Goal: Book appointment/travel/reservation

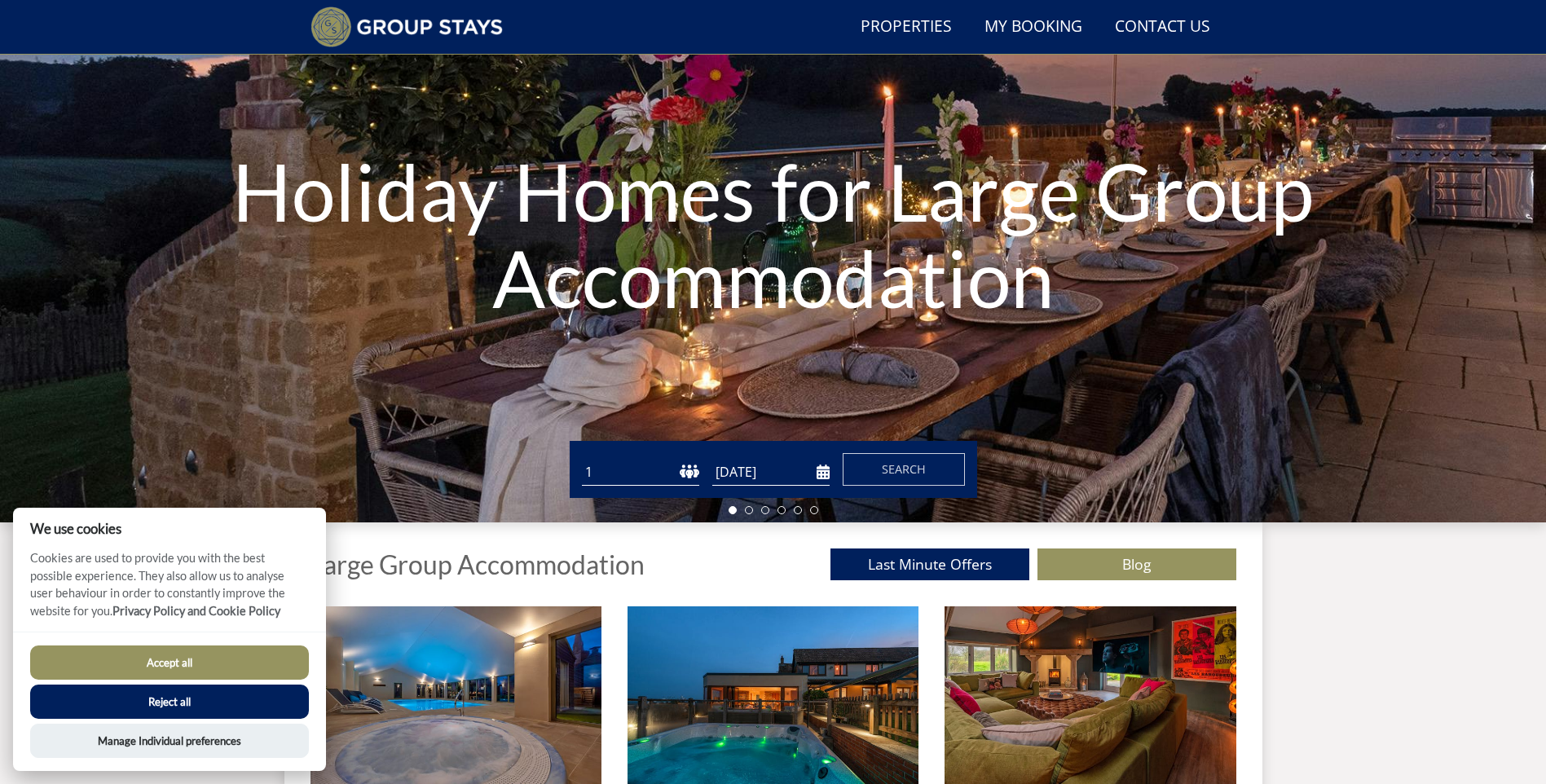
scroll to position [206, 0]
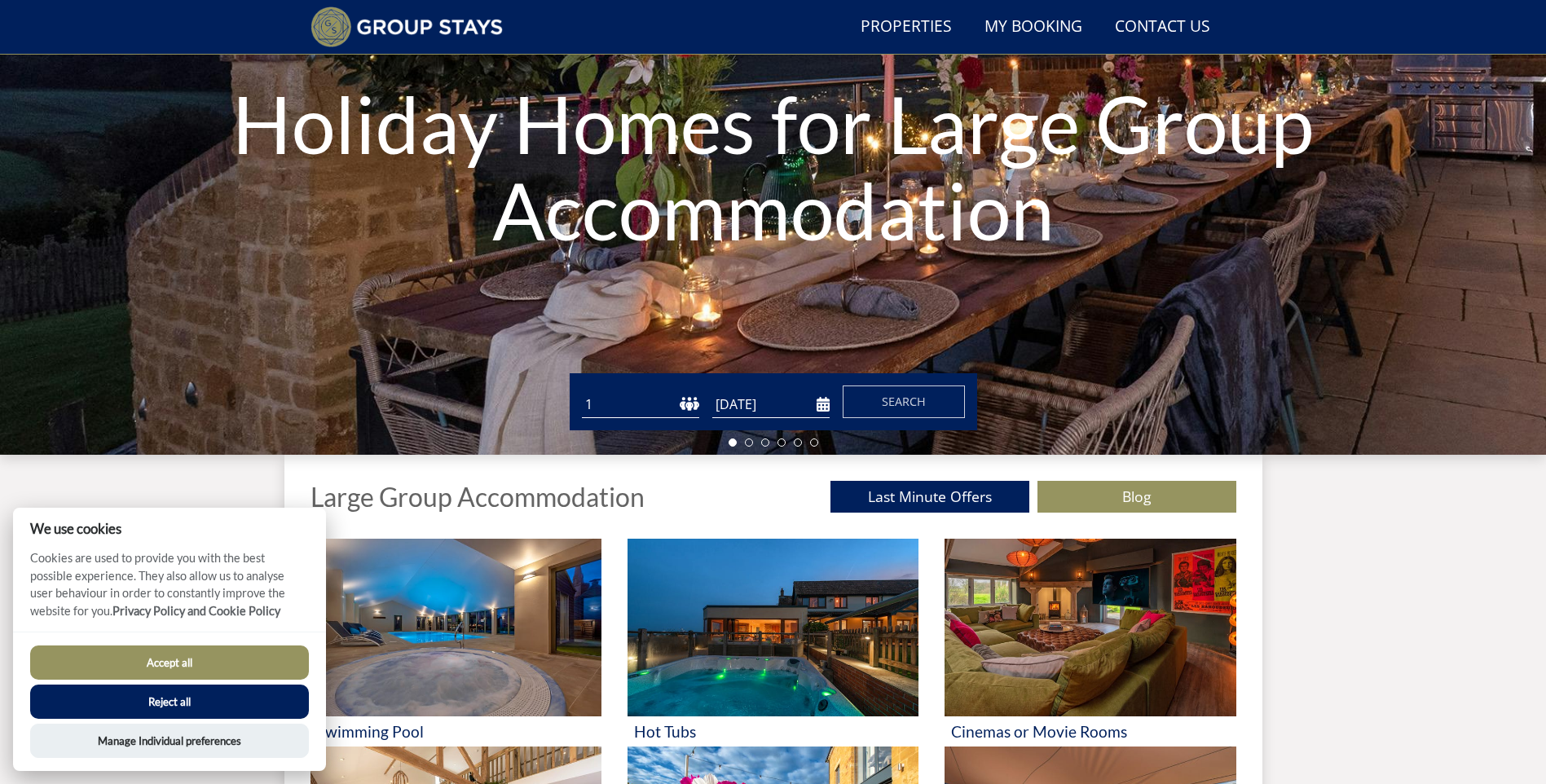
click at [689, 403] on select "1 2 3 4 5 6 7 8 9 10 11 12 13 14 15 16 17 18 19 20 21 22 23 24 25 26 27 28 29 3…" at bounding box center [641, 404] width 118 height 27
select select "20"
click at [582, 391] on select "1 2 3 4 5 6 7 8 9 10 11 12 13 14 15 16 17 18 19 20 21 22 23 24 25 26 27 28 29 3…" at bounding box center [641, 404] width 118 height 27
click at [822, 410] on input "[DATE]" at bounding box center [771, 404] width 118 height 27
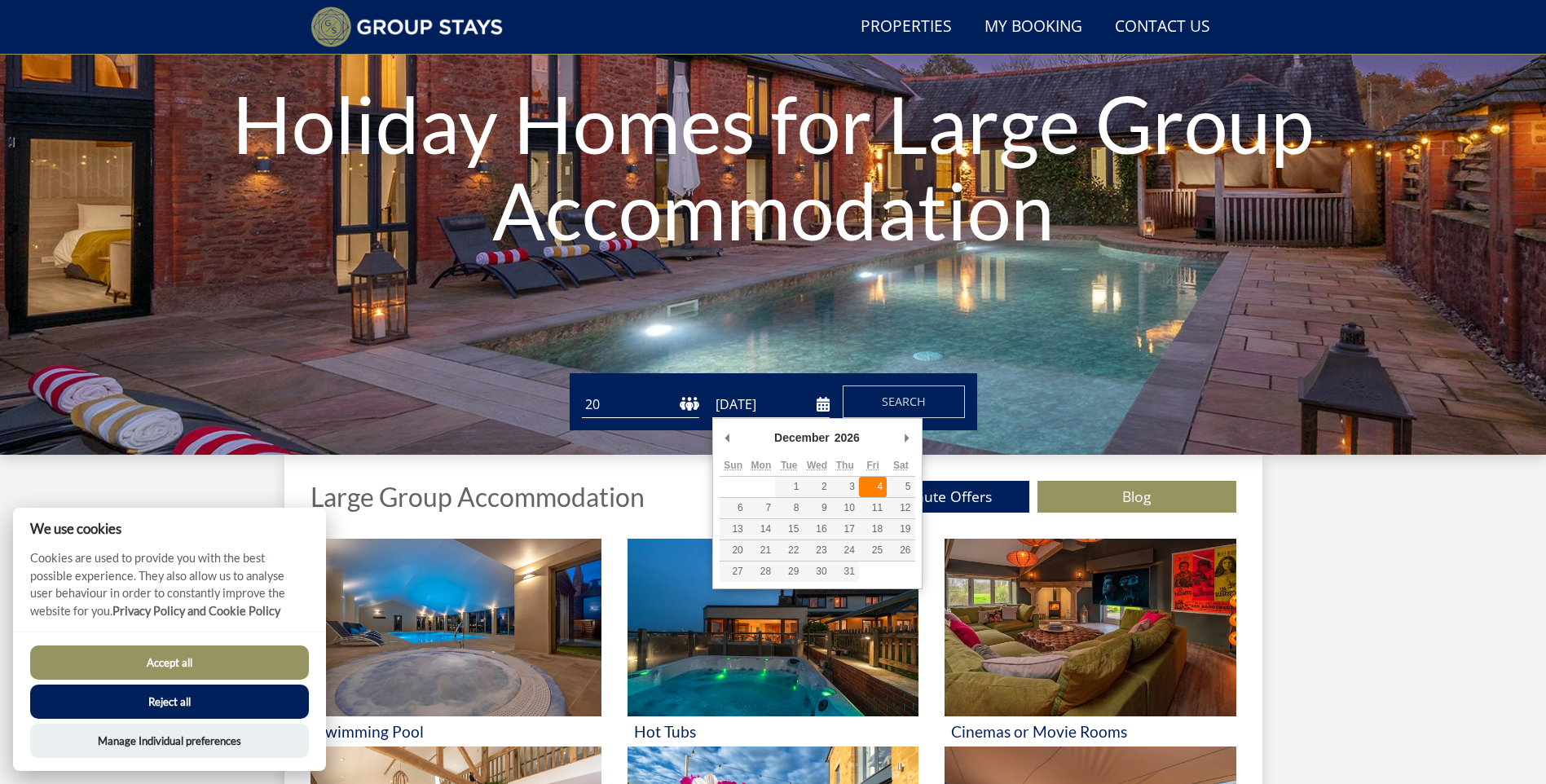
type input "[DATE]"
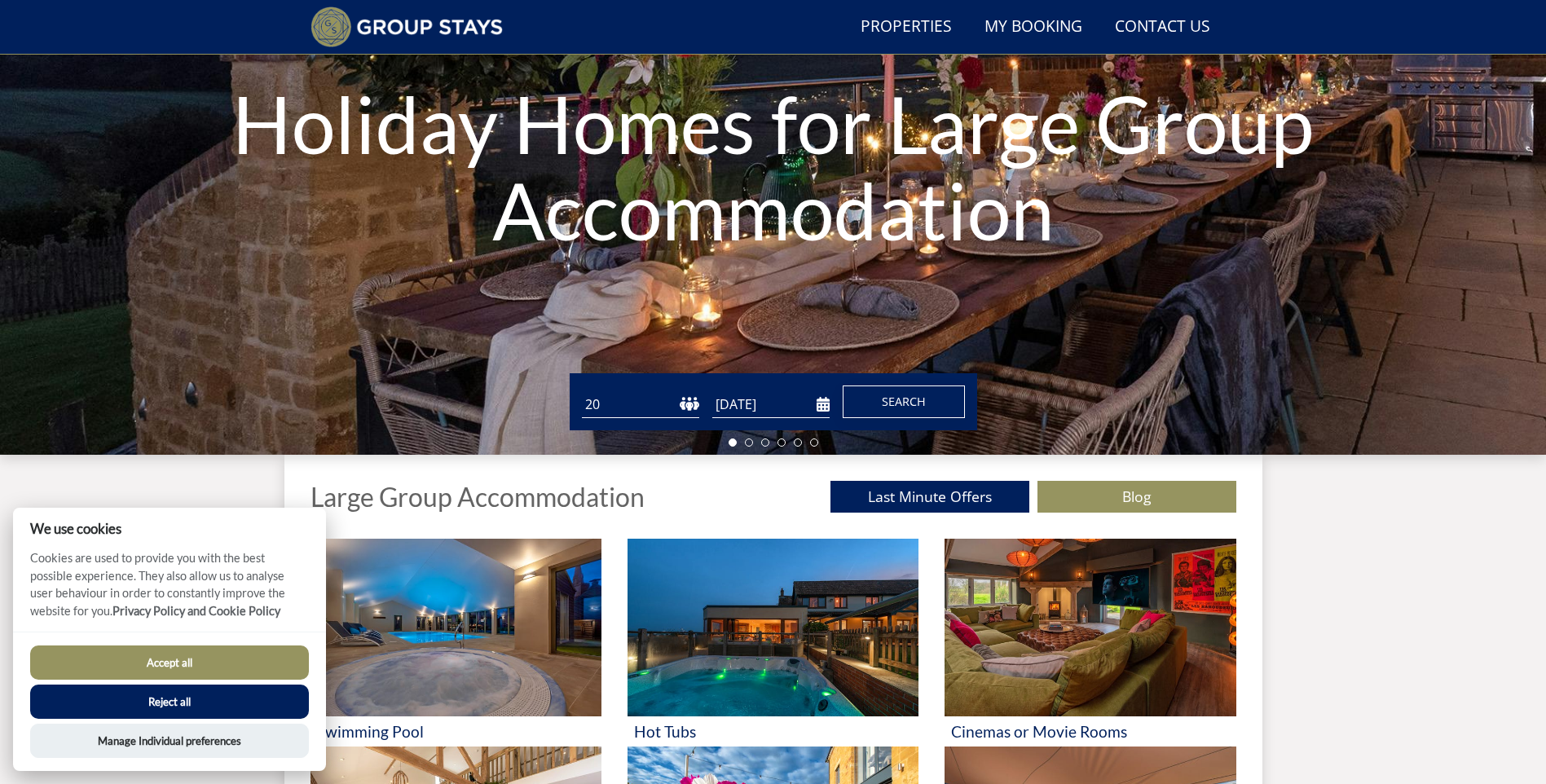
click at [926, 399] on button "Search" at bounding box center [905, 402] width 123 height 33
click at [140, 661] on button "Accept all" at bounding box center [169, 662] width 279 height 34
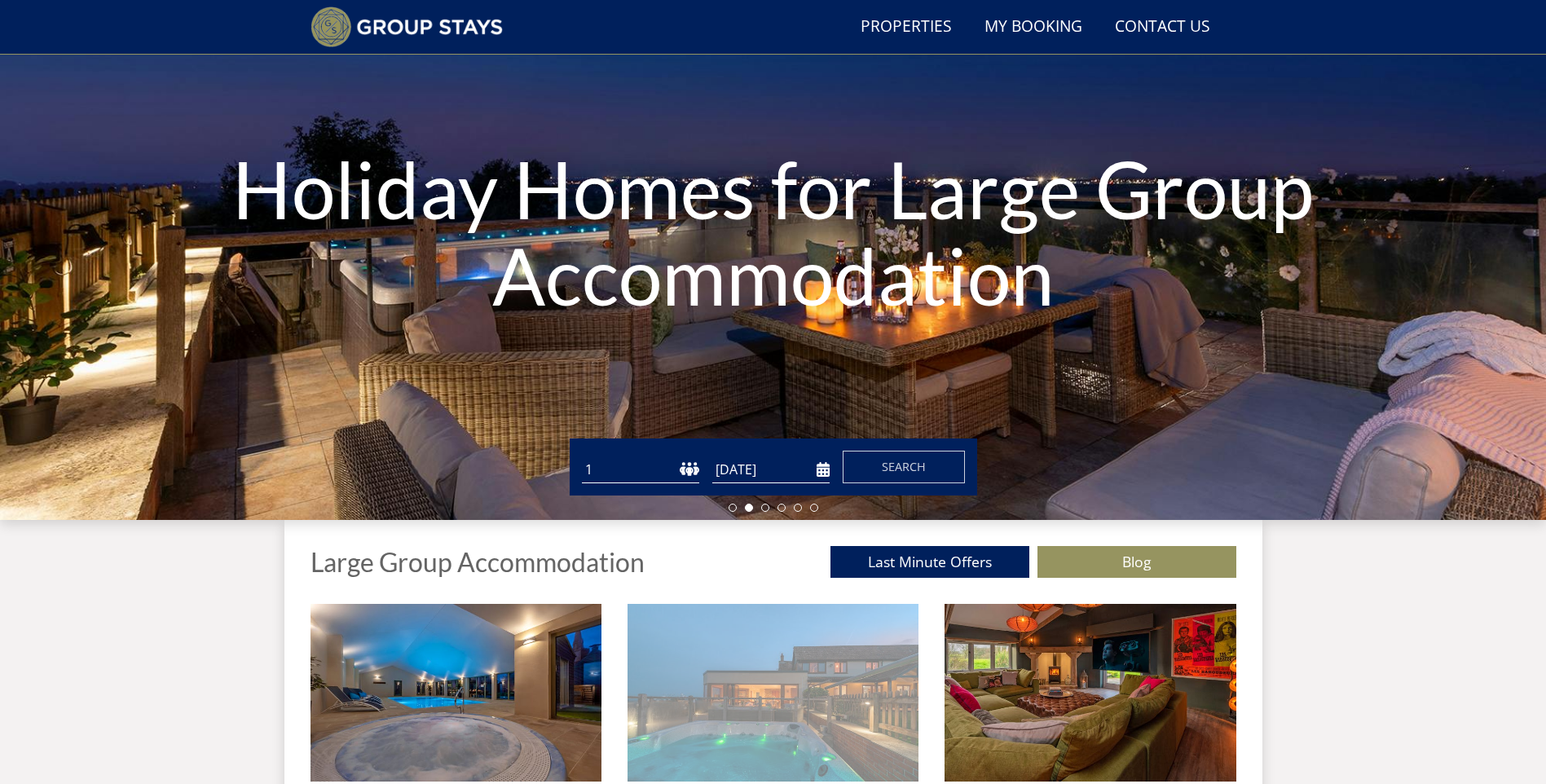
scroll to position [296, 0]
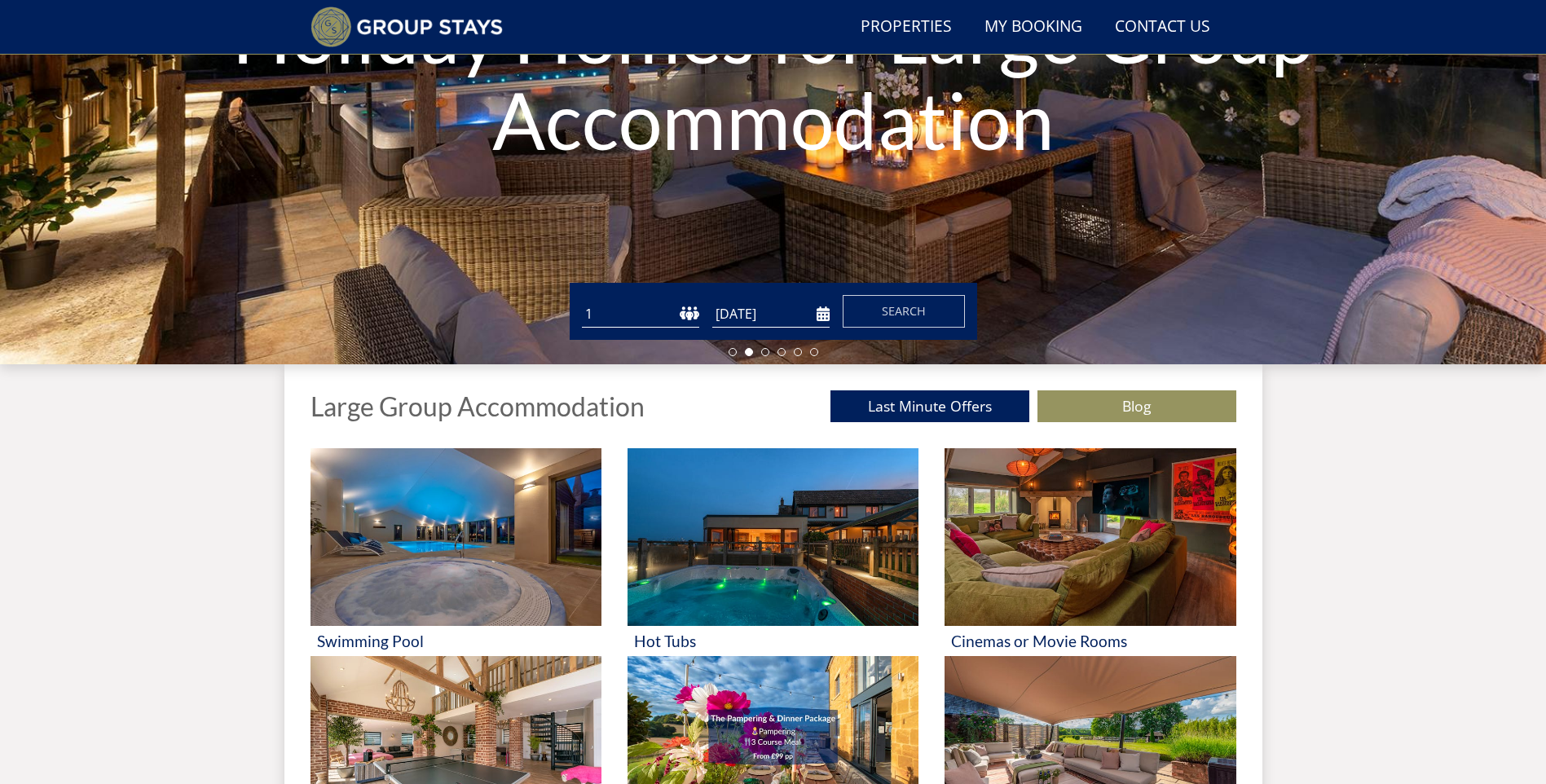
click at [694, 316] on select "1 2 3 4 5 6 7 8 9 10 11 12 13 14 15 16 17 18 19 20 21 22 23 24 25 26 27 28 29 3…" at bounding box center [641, 314] width 118 height 27
select select "20"
click at [582, 301] on select "1 2 3 4 5 6 7 8 9 10 11 12 13 14 15 16 17 18 19 20 21 22 23 24 25 26 27 28 29 3…" at bounding box center [641, 314] width 118 height 27
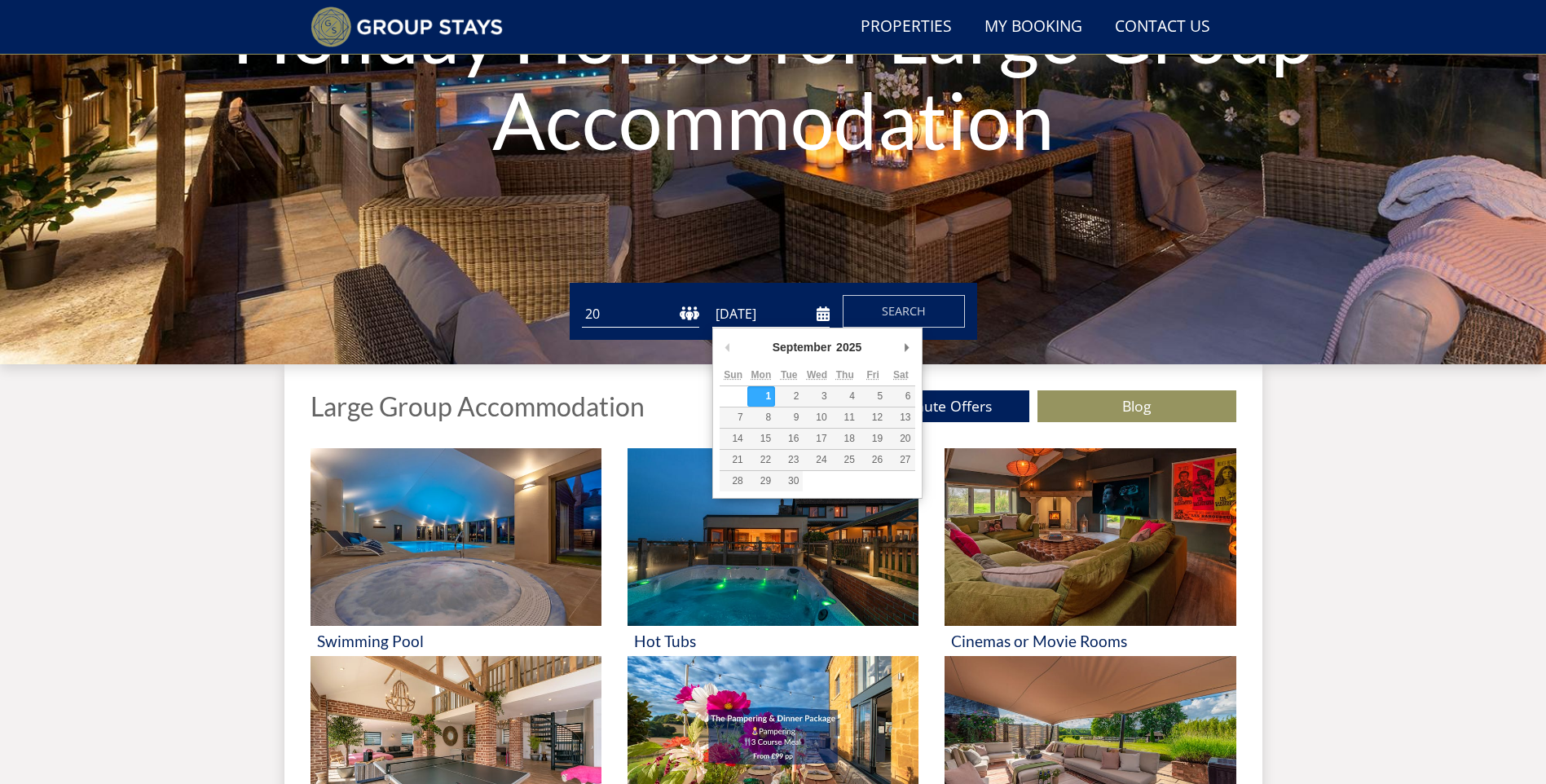
click at [829, 314] on input "[DATE]" at bounding box center [771, 314] width 118 height 27
type input "[DATE]"
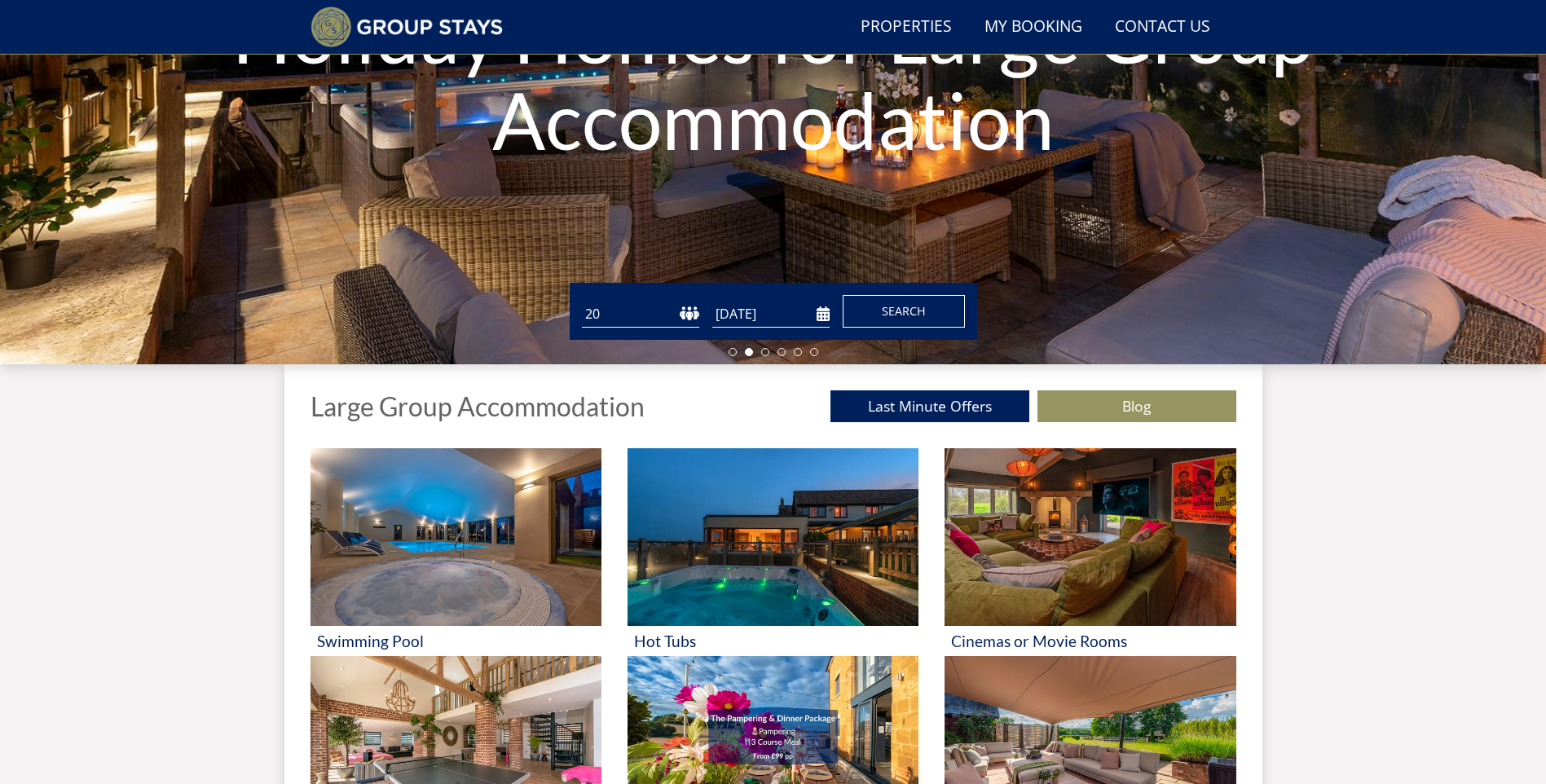
click at [926, 308] on button "Search" at bounding box center [905, 311] width 123 height 33
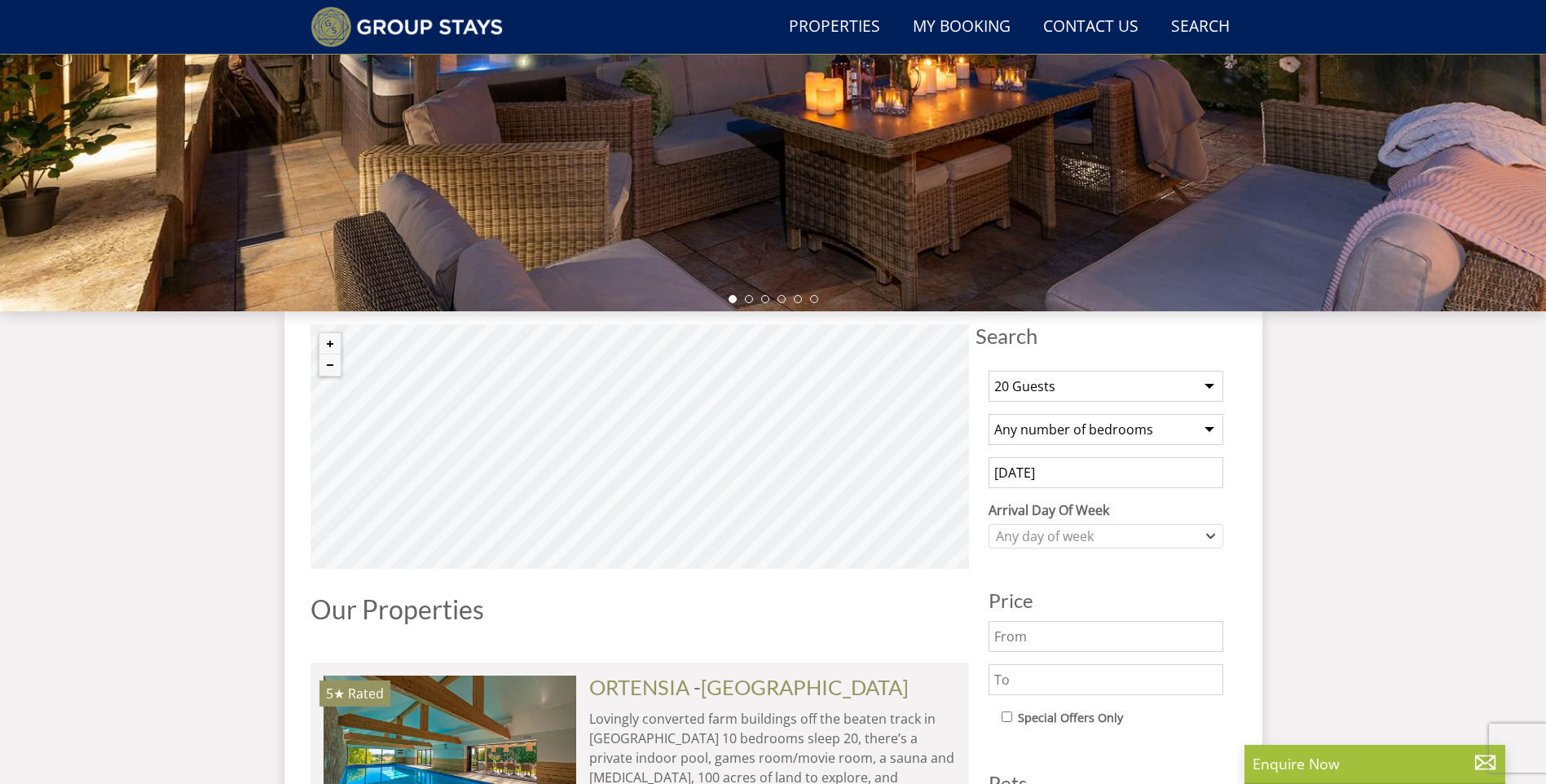
scroll to position [390, 0]
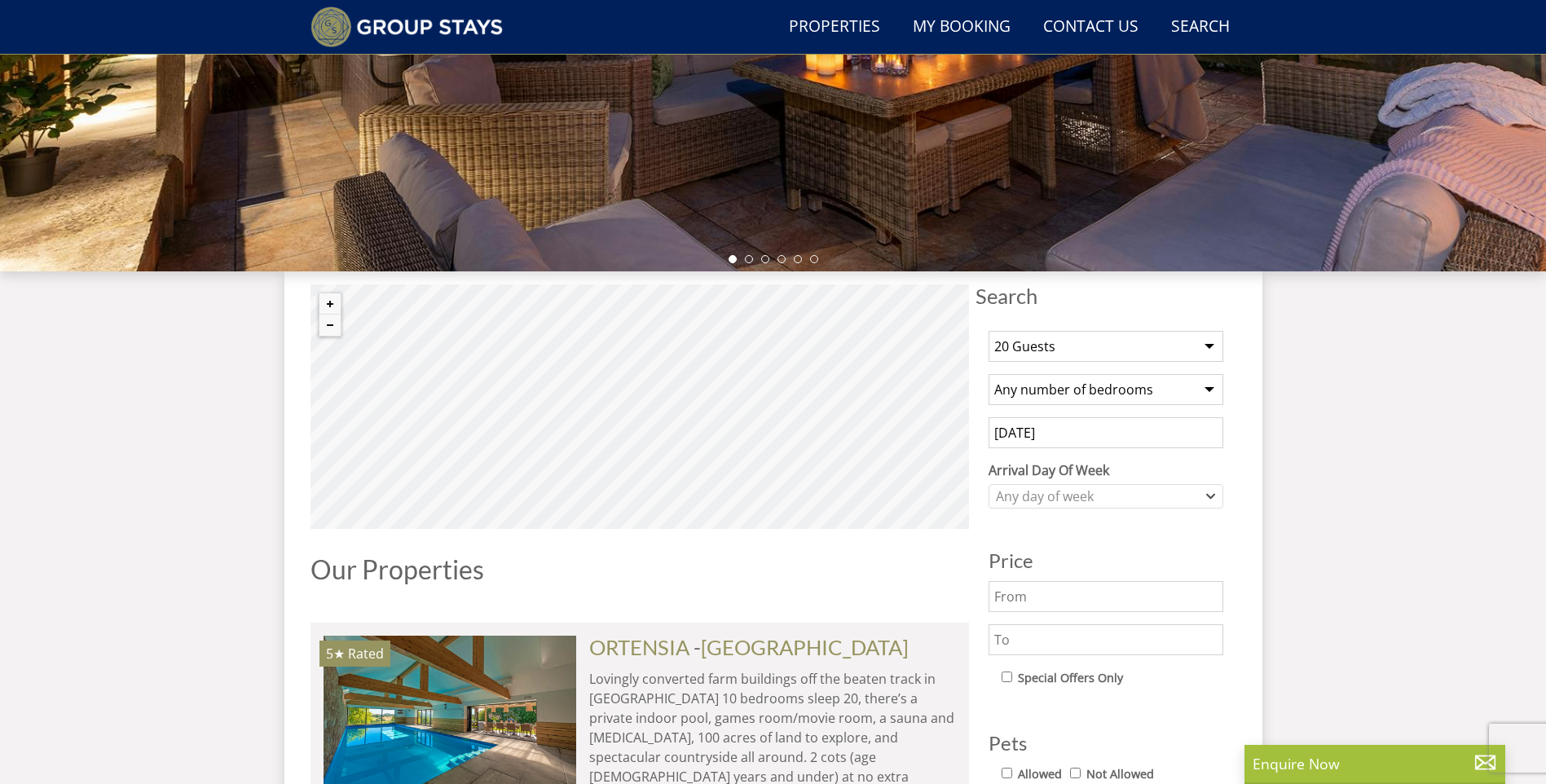
click at [896, 555] on h1 "Our Properties" at bounding box center [640, 568] width 659 height 29
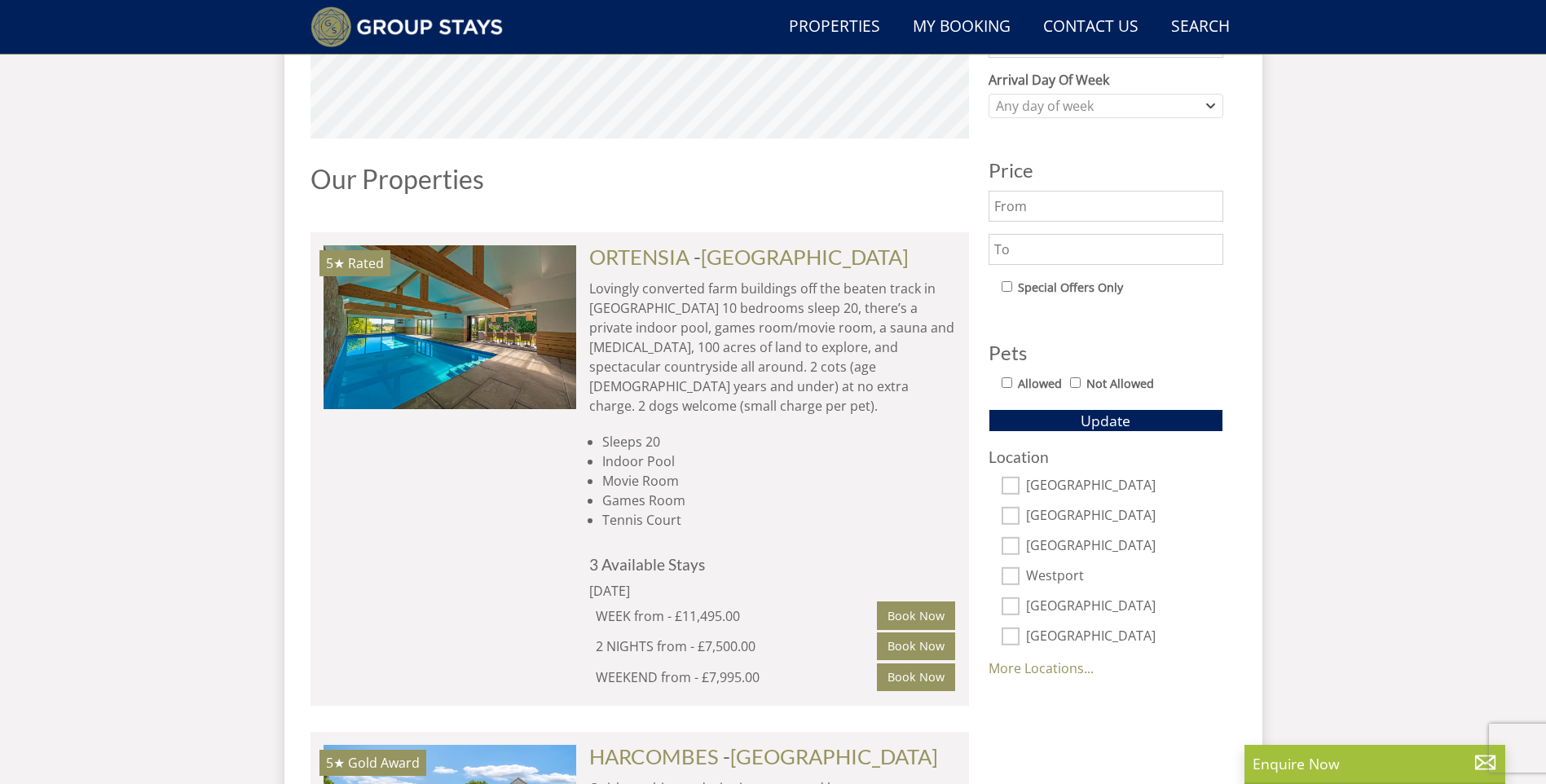
scroll to position [797, 0]
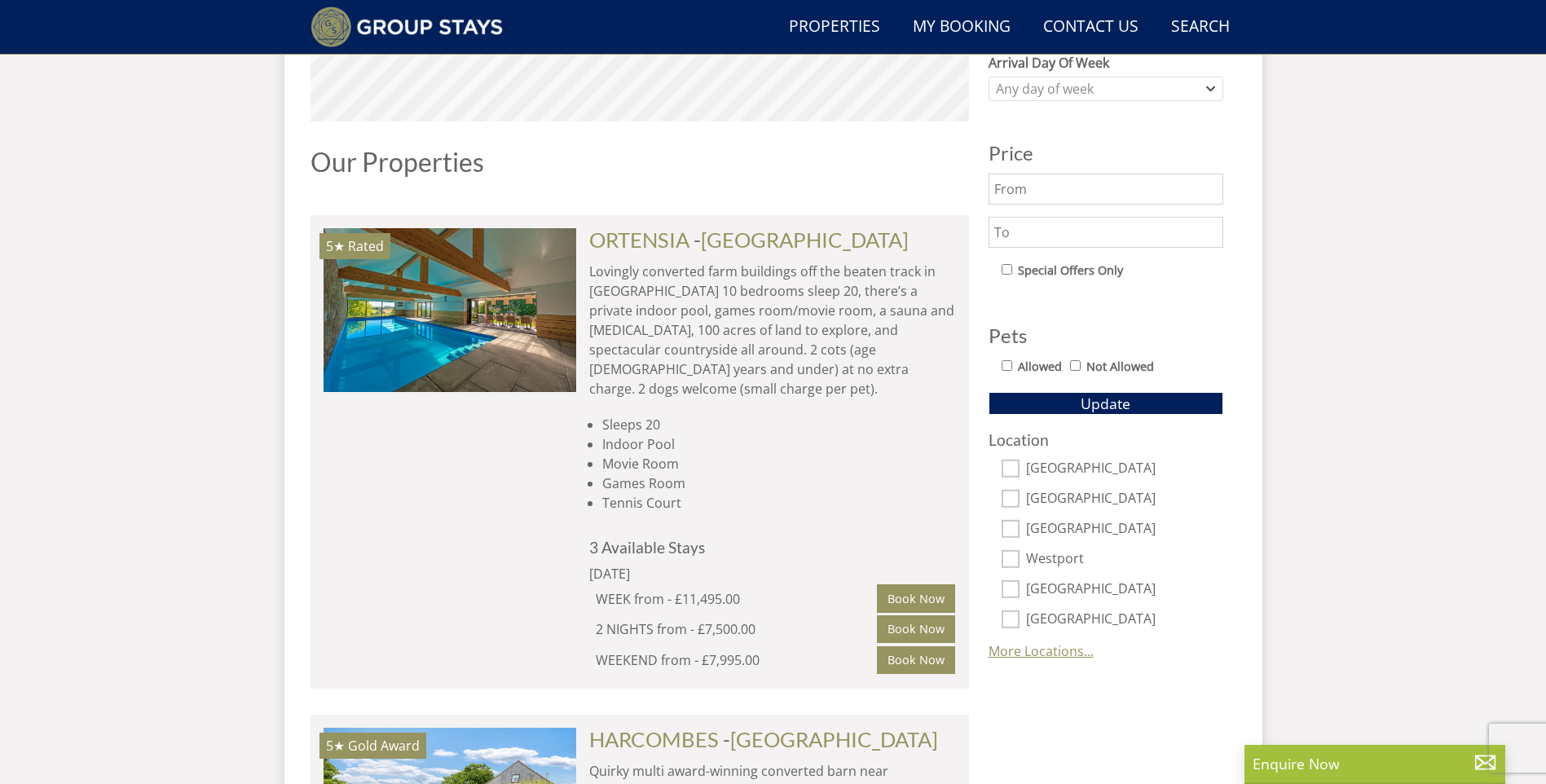
click at [1007, 653] on link "More Locations..." at bounding box center [1041, 651] width 105 height 18
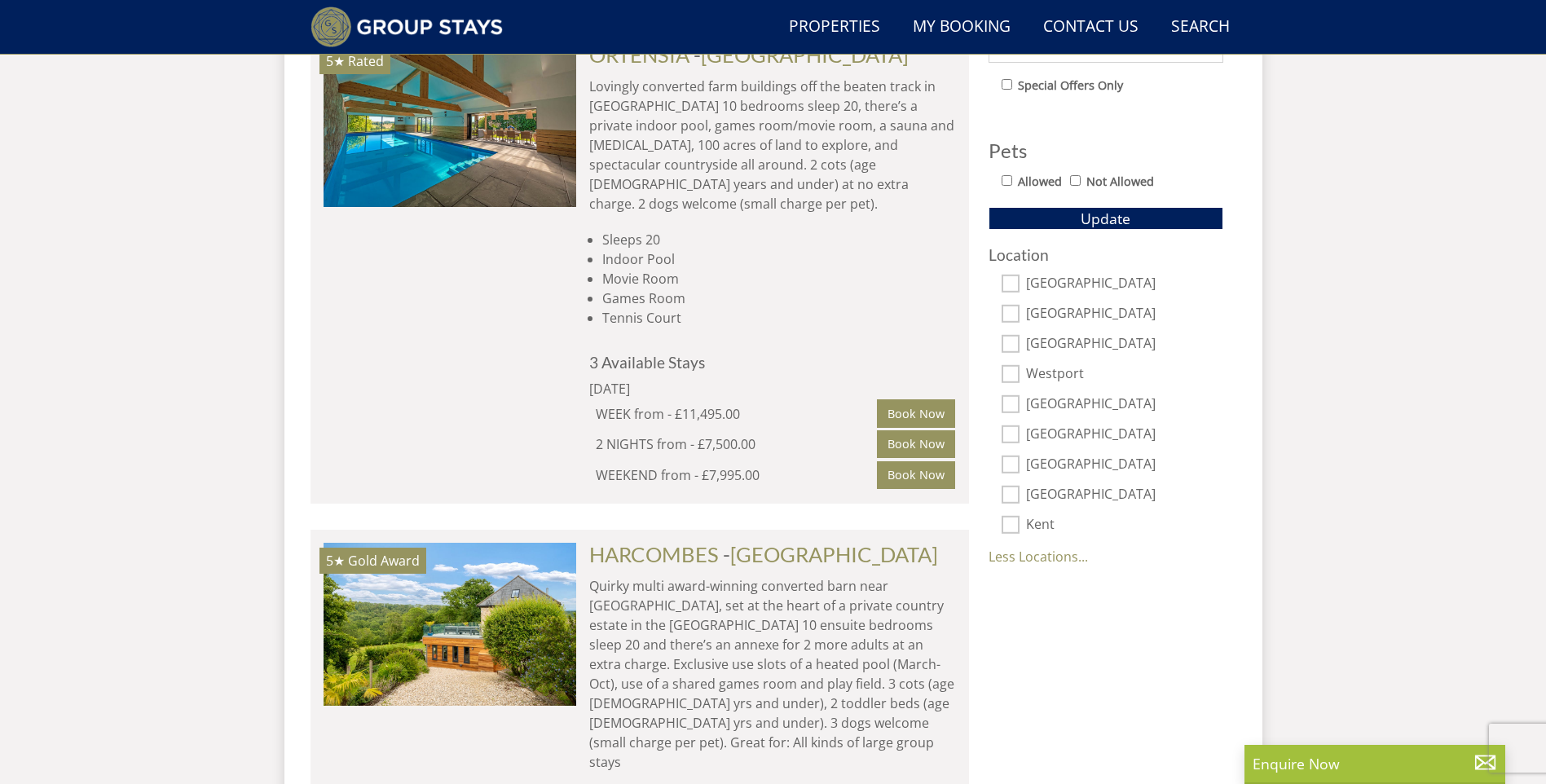
scroll to position [1041, 0]
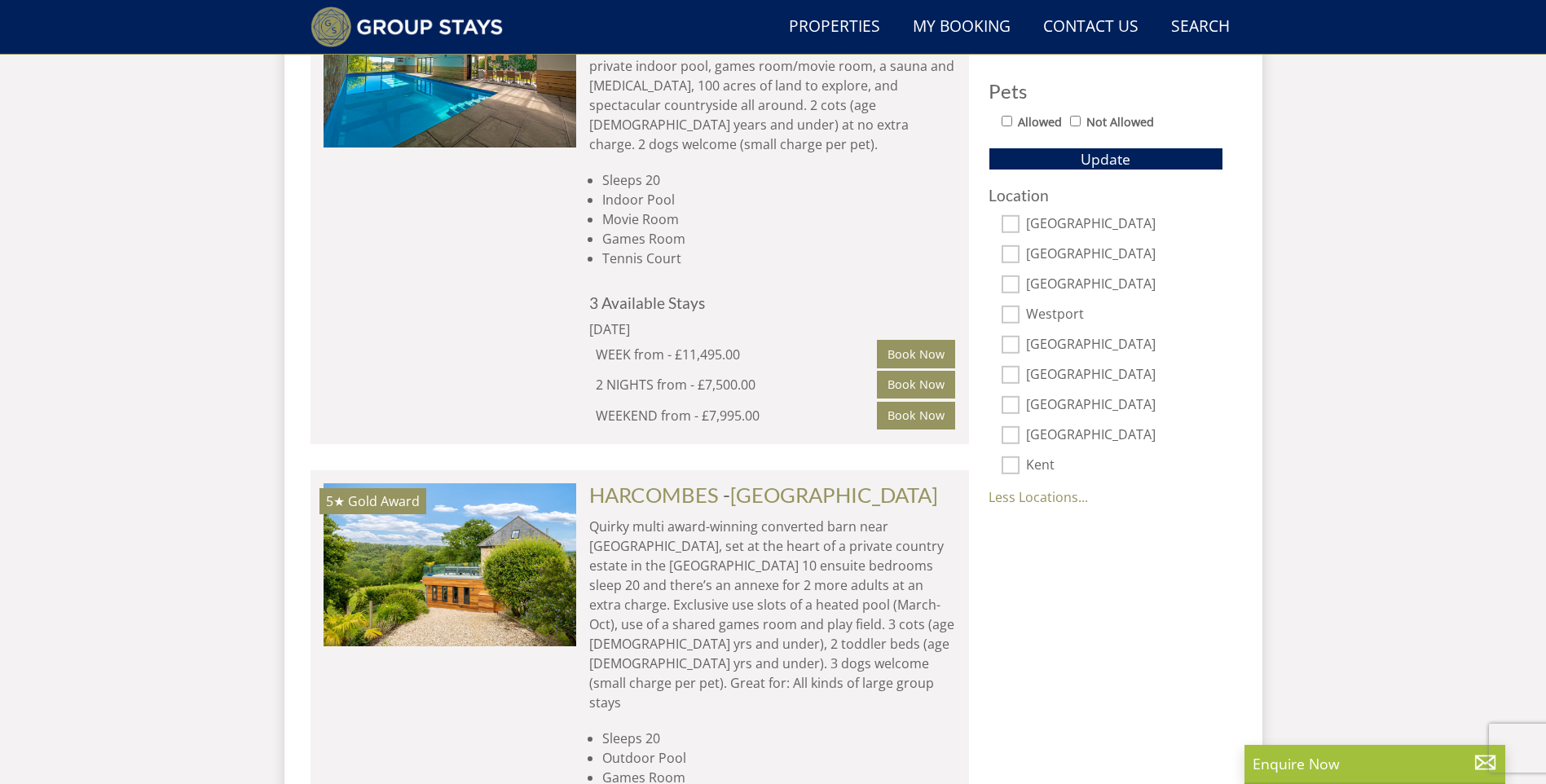
select select "20"
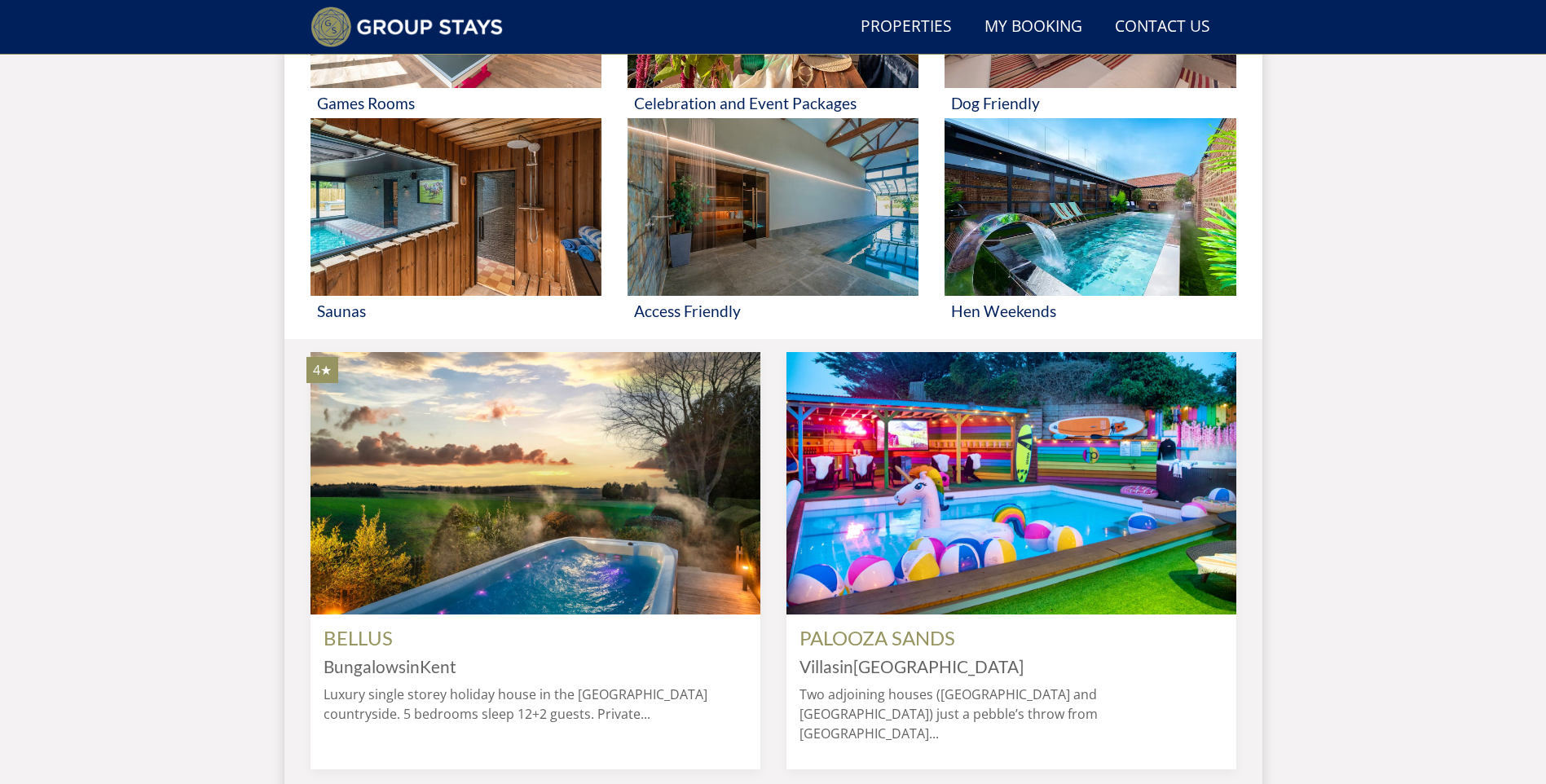
scroll to position [296, 0]
